Goal: Use online tool/utility: Utilize a website feature to perform a specific function

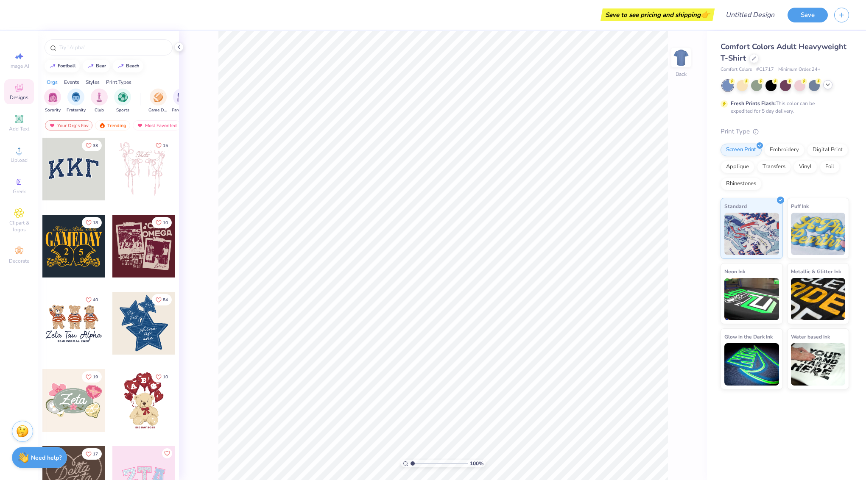
click at [827, 84] on icon at bounding box center [827, 84] width 7 height 7
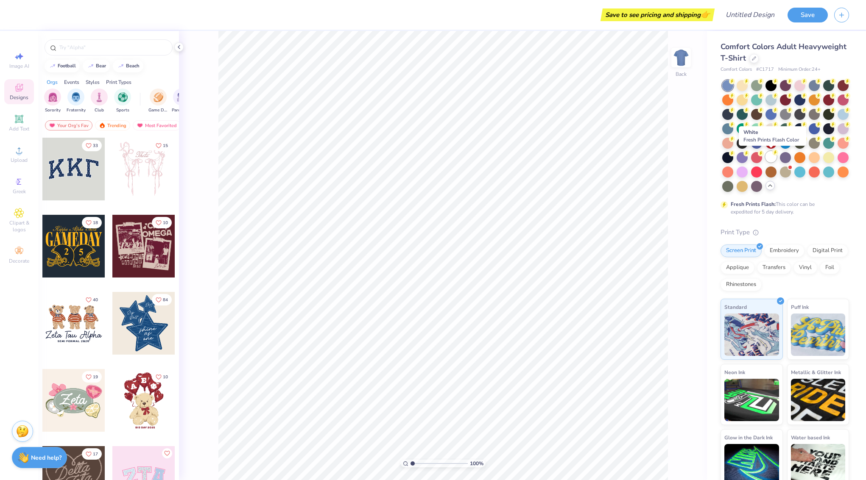
click at [771, 156] on div at bounding box center [770, 156] width 11 height 11
click at [87, 49] on input "text" at bounding box center [113, 47] width 109 height 8
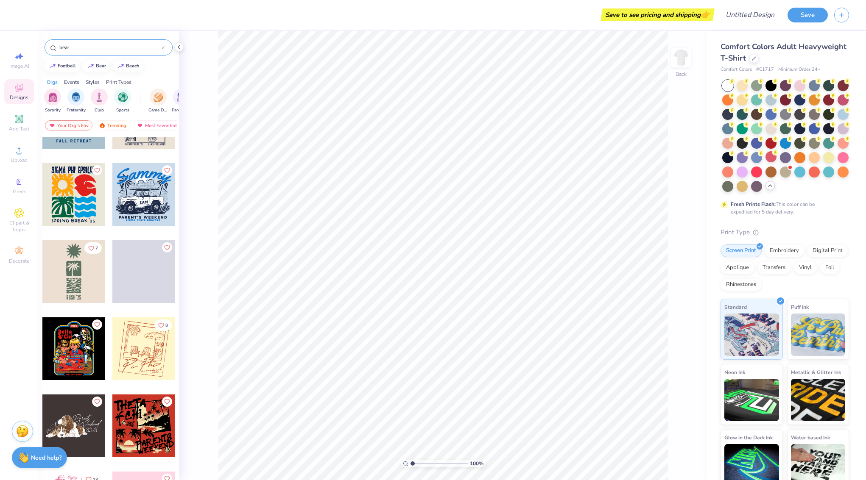
scroll to position [11009, 0]
click at [82, 50] on input "bear" at bounding box center [110, 47] width 103 height 8
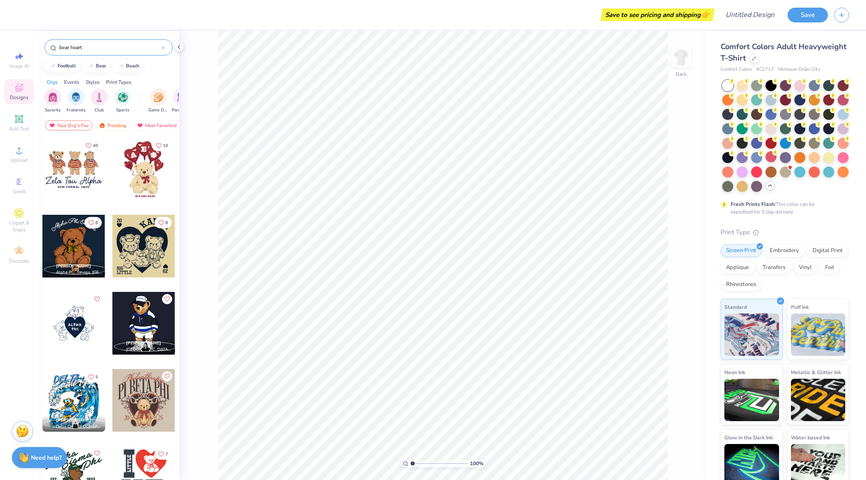
type input "bear heart"
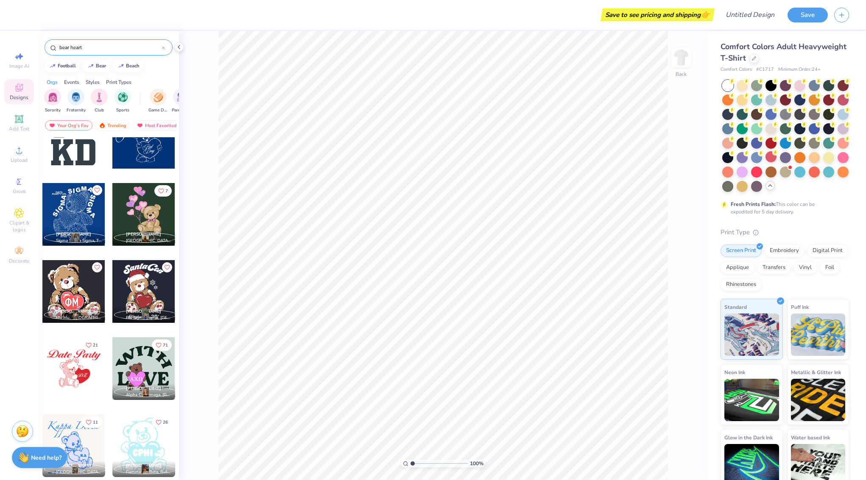
scroll to position [110, 0]
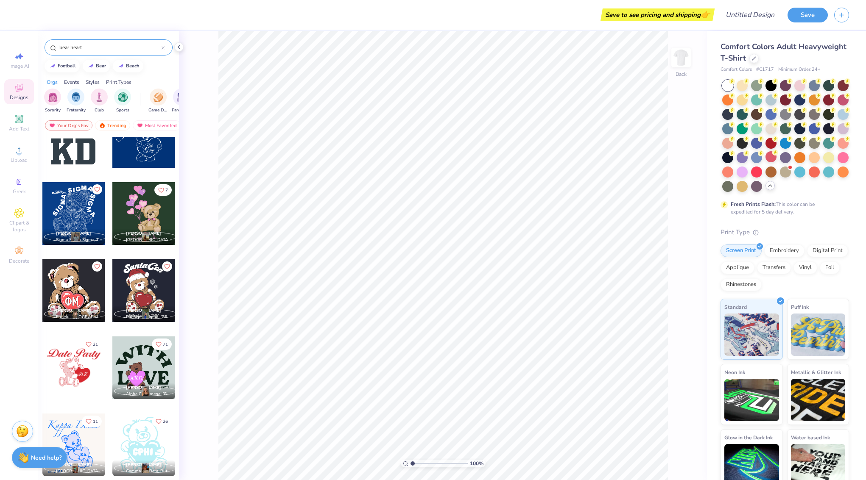
click at [74, 359] on div at bounding box center [73, 368] width 63 height 63
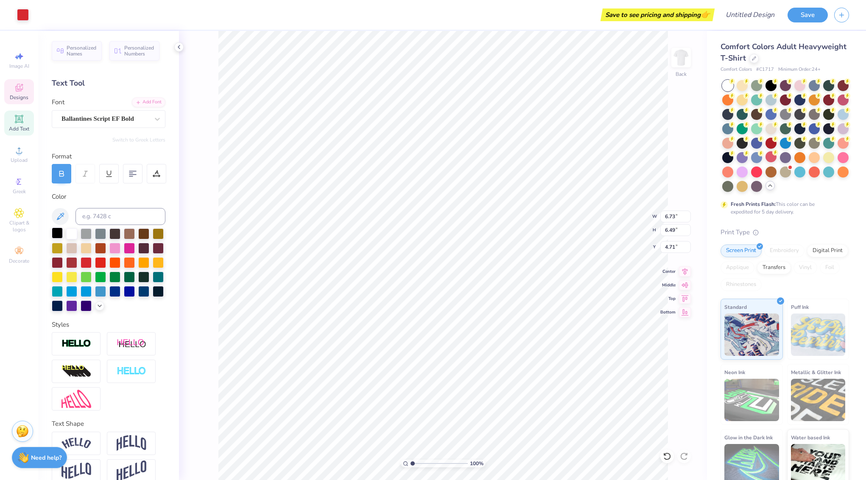
click at [56, 232] on div at bounding box center [57, 233] width 11 height 11
click at [54, 233] on div at bounding box center [57, 233] width 11 height 11
click at [61, 214] on icon at bounding box center [60, 216] width 7 height 7
click at [59, 233] on div at bounding box center [57, 233] width 11 height 11
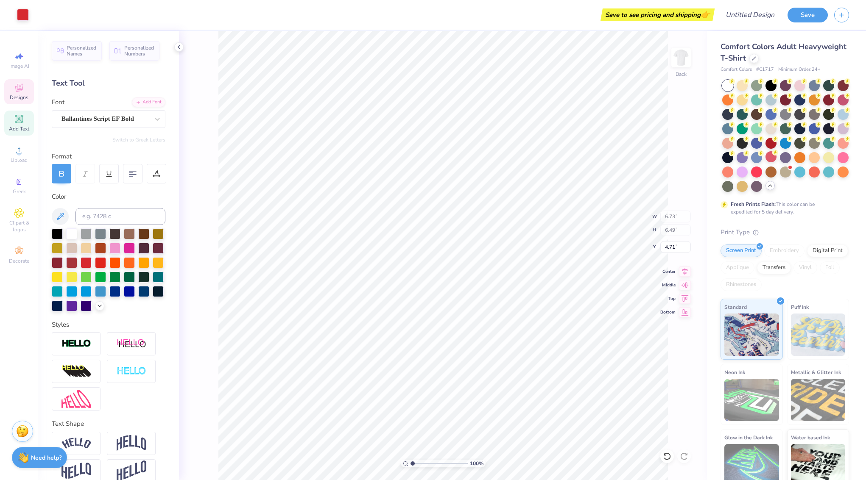
click at [213, 213] on div "100 % Back W 6.73 6.73 " H 6.49 6.49 " Y 4.71 4.71 " Center Middle Top Bottom" at bounding box center [443, 255] width 528 height 449
click at [213, 213] on div "100 % Back W 6.73 H 6.49 Y 4.71 Center Middle Top Bottom" at bounding box center [443, 255] width 528 height 449
drag, startPoint x: 412, startPoint y: 463, endPoint x: 427, endPoint y: 462, distance: 15.4
click at [427, 461] on input "range" at bounding box center [438, 464] width 57 height 8
type input "4.09"
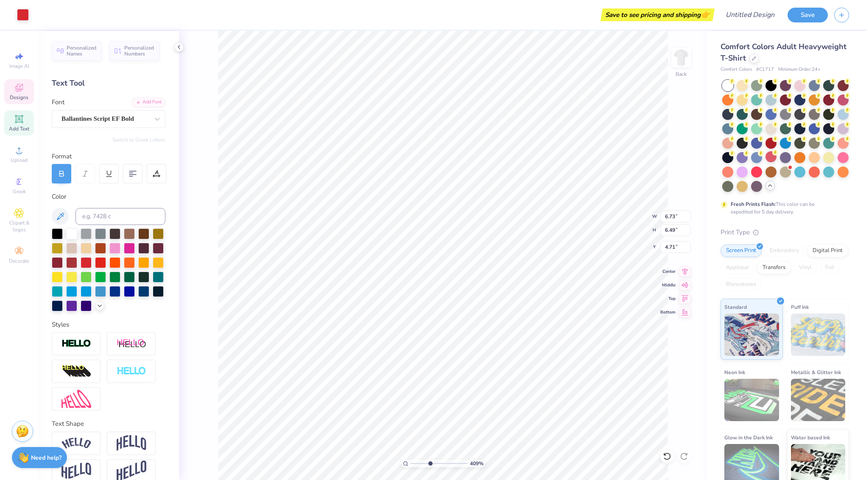
click at [430, 463] on input "range" at bounding box center [438, 464] width 57 height 8
